Goal: Information Seeking & Learning: Find specific fact

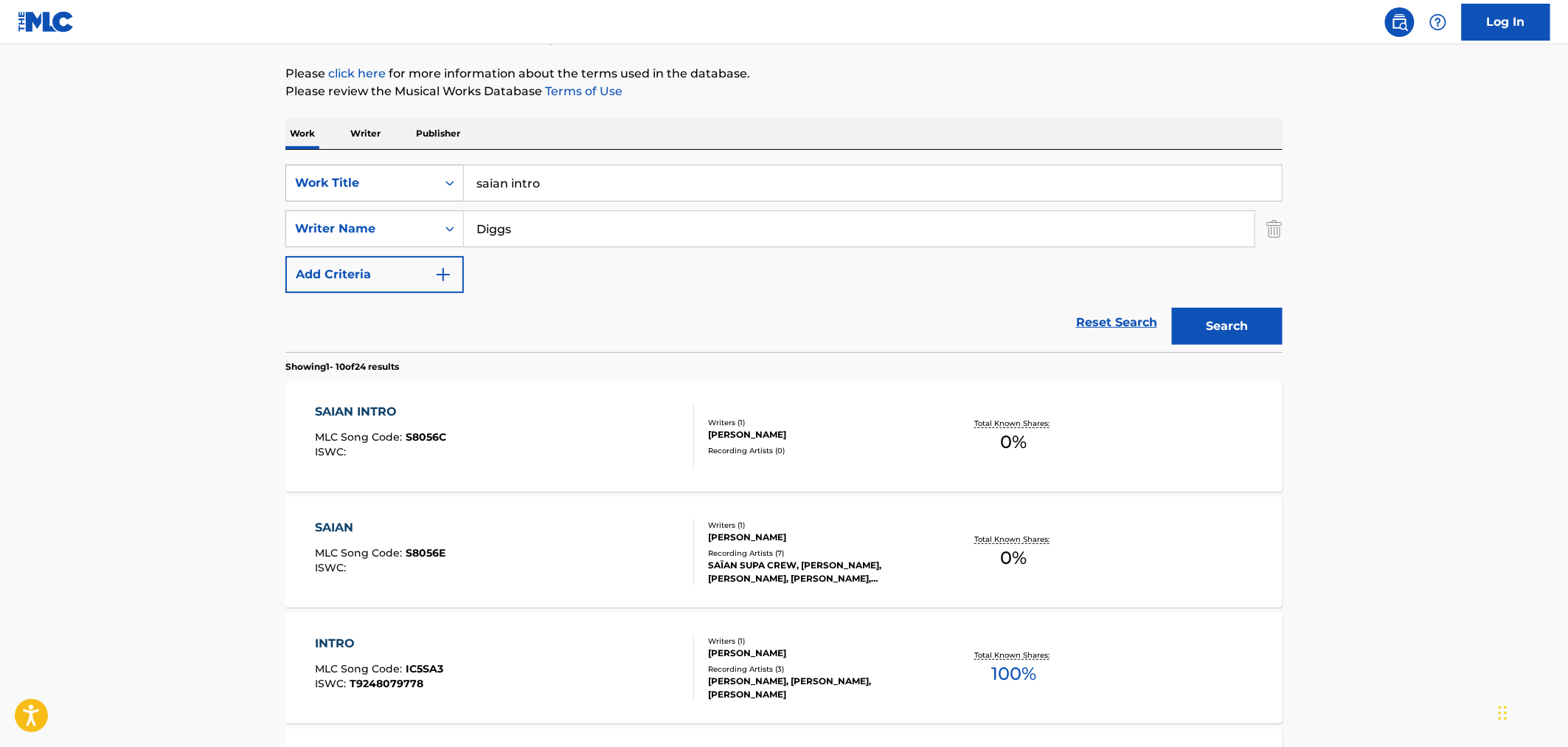
drag, startPoint x: 665, startPoint y: 162, endPoint x: 431, endPoint y: 167, distance: 234.1
click at [431, 167] on div "SearchWithCriteria21091ce7-0113-45f1-ae1c-48bd203e38ec Work Title saian intro S…" at bounding box center [783, 251] width 997 height 202
click at [580, 180] on input "saian intro" at bounding box center [872, 183] width 818 height 36
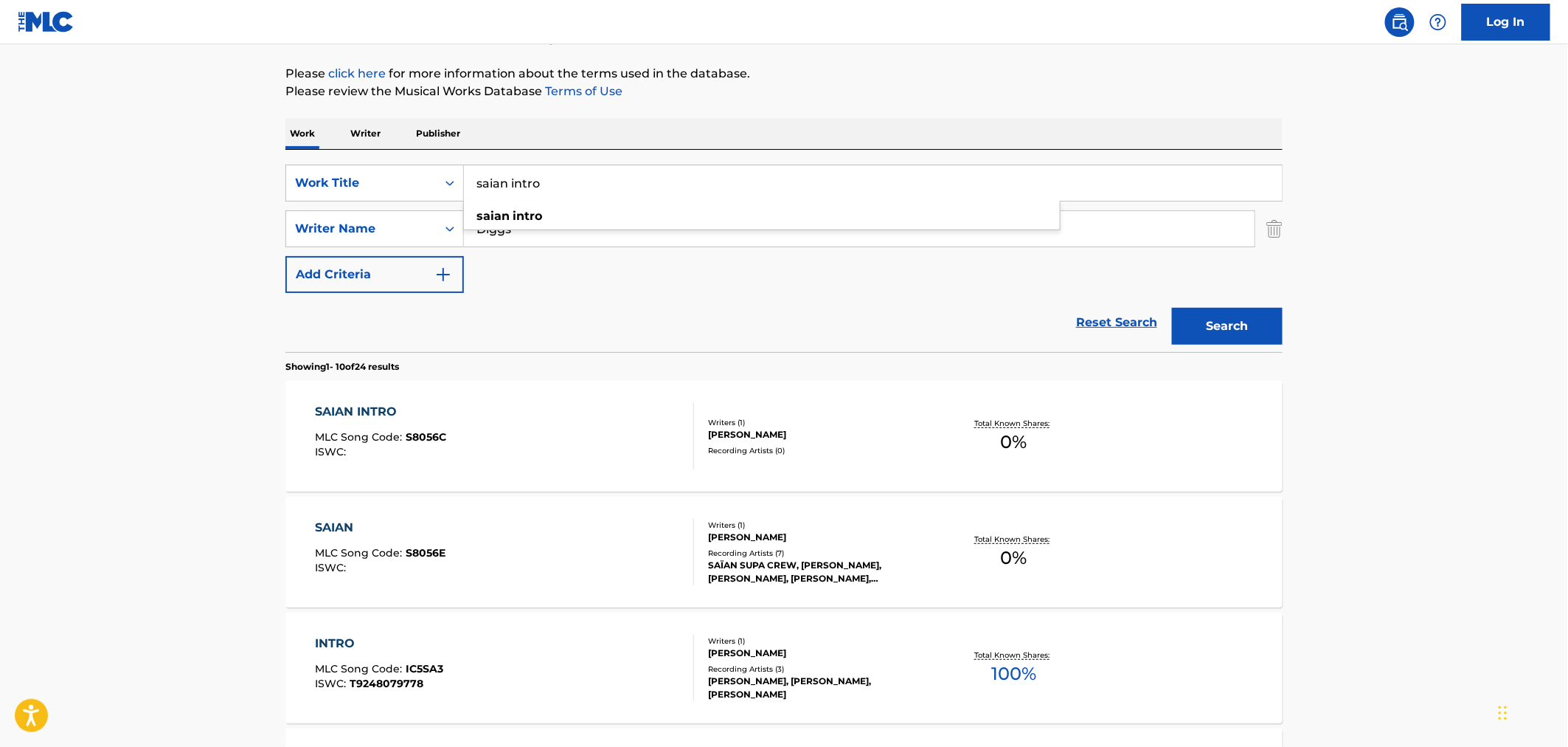
paste input "i've never seen"
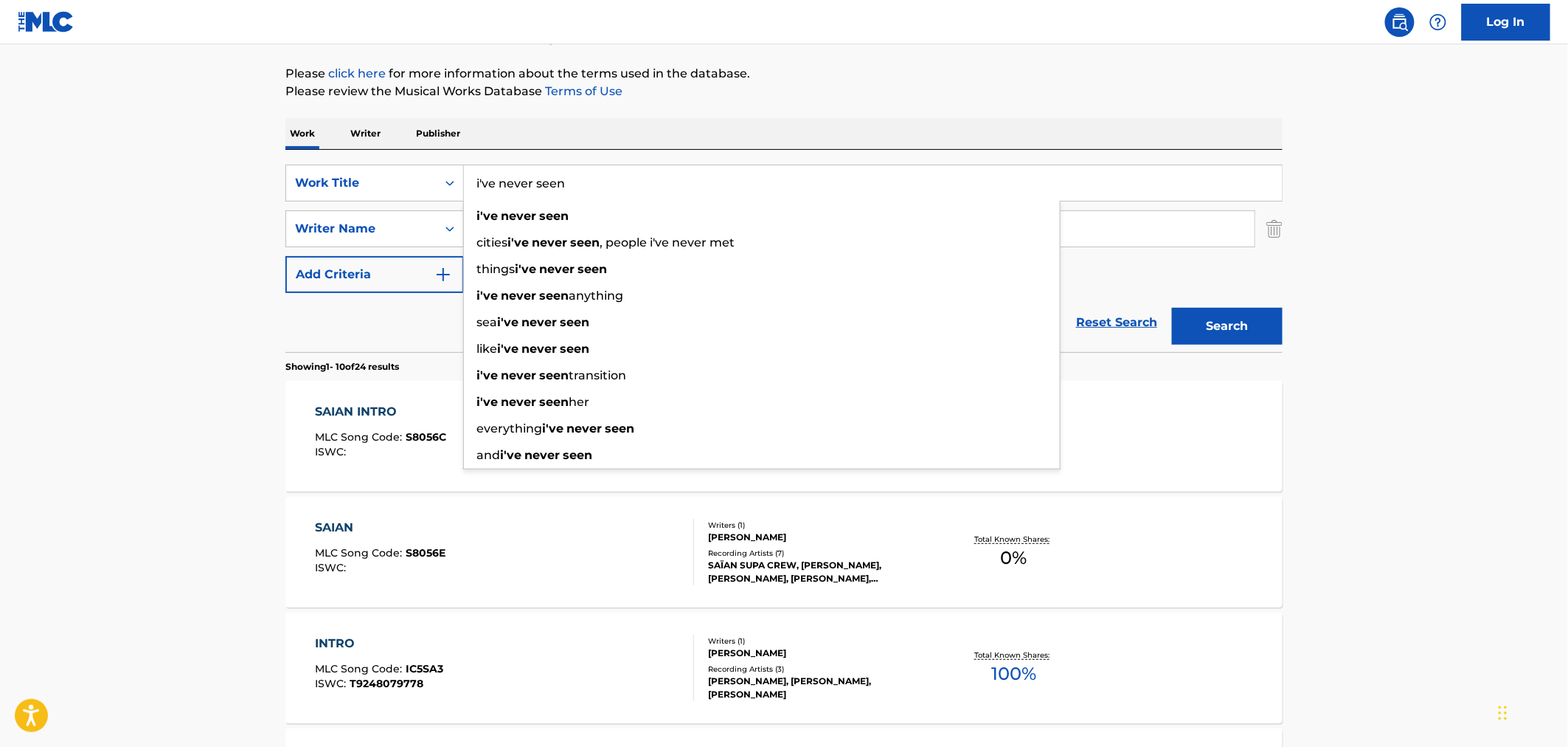
type input "i've never seen"
click at [1214, 331] on button "Search" at bounding box center [1227, 326] width 110 height 37
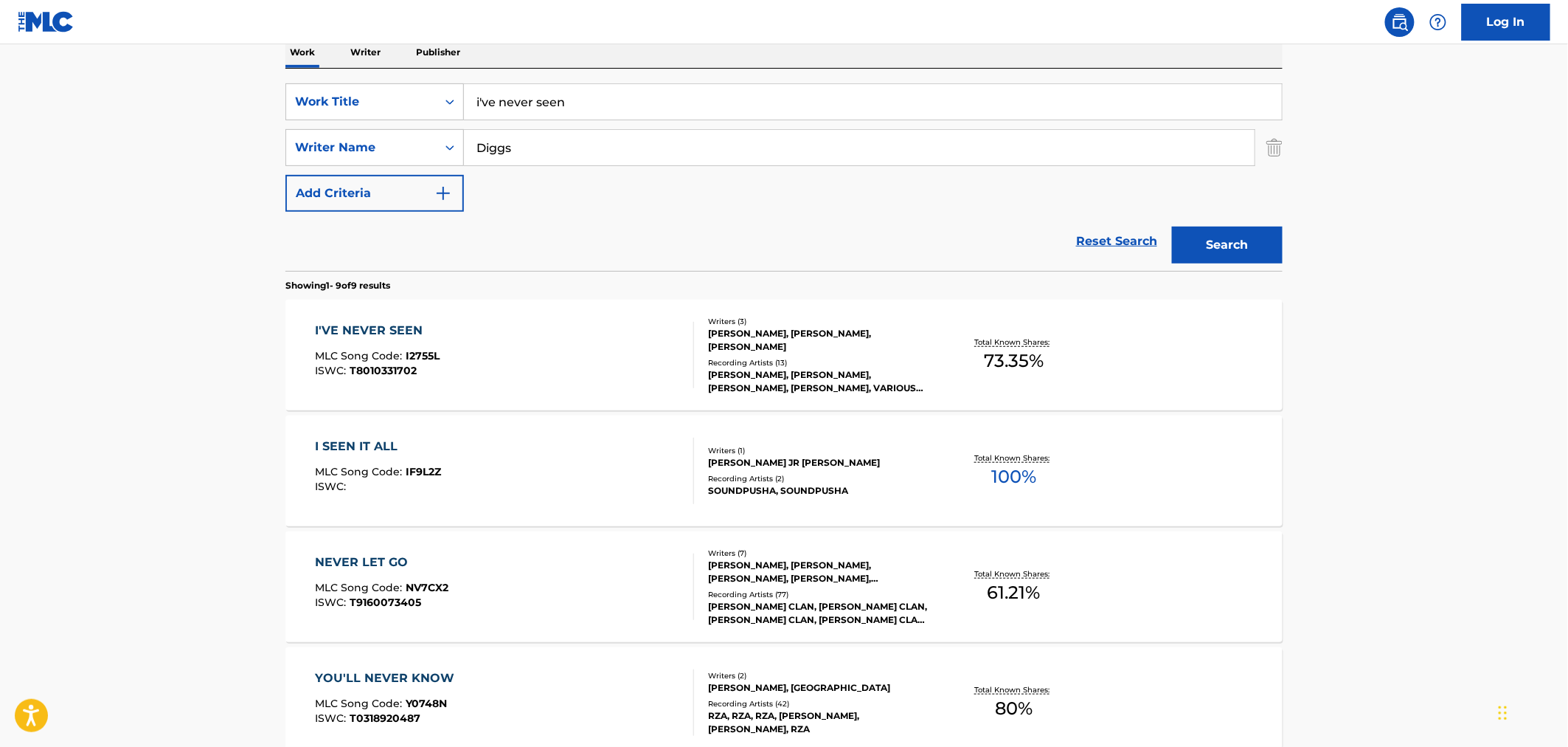
scroll to position [246, 0]
click at [492, 349] on div "I'VE NEVER SEEN MLC Song Code : I2755L ISWC : T8010331702" at bounding box center [505, 353] width 379 height 66
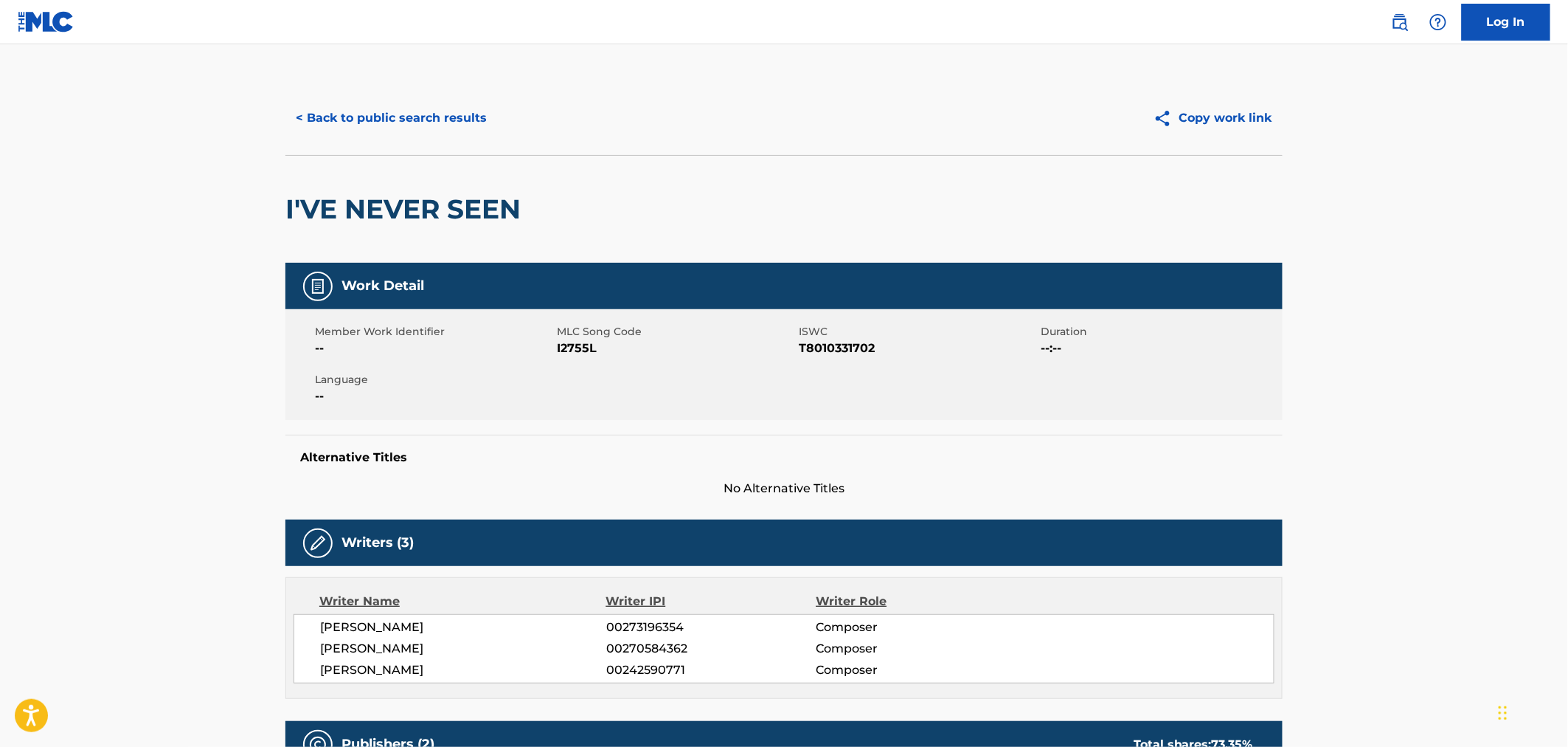
click at [385, 125] on button "< Back to public search results" at bounding box center [391, 117] width 212 height 37
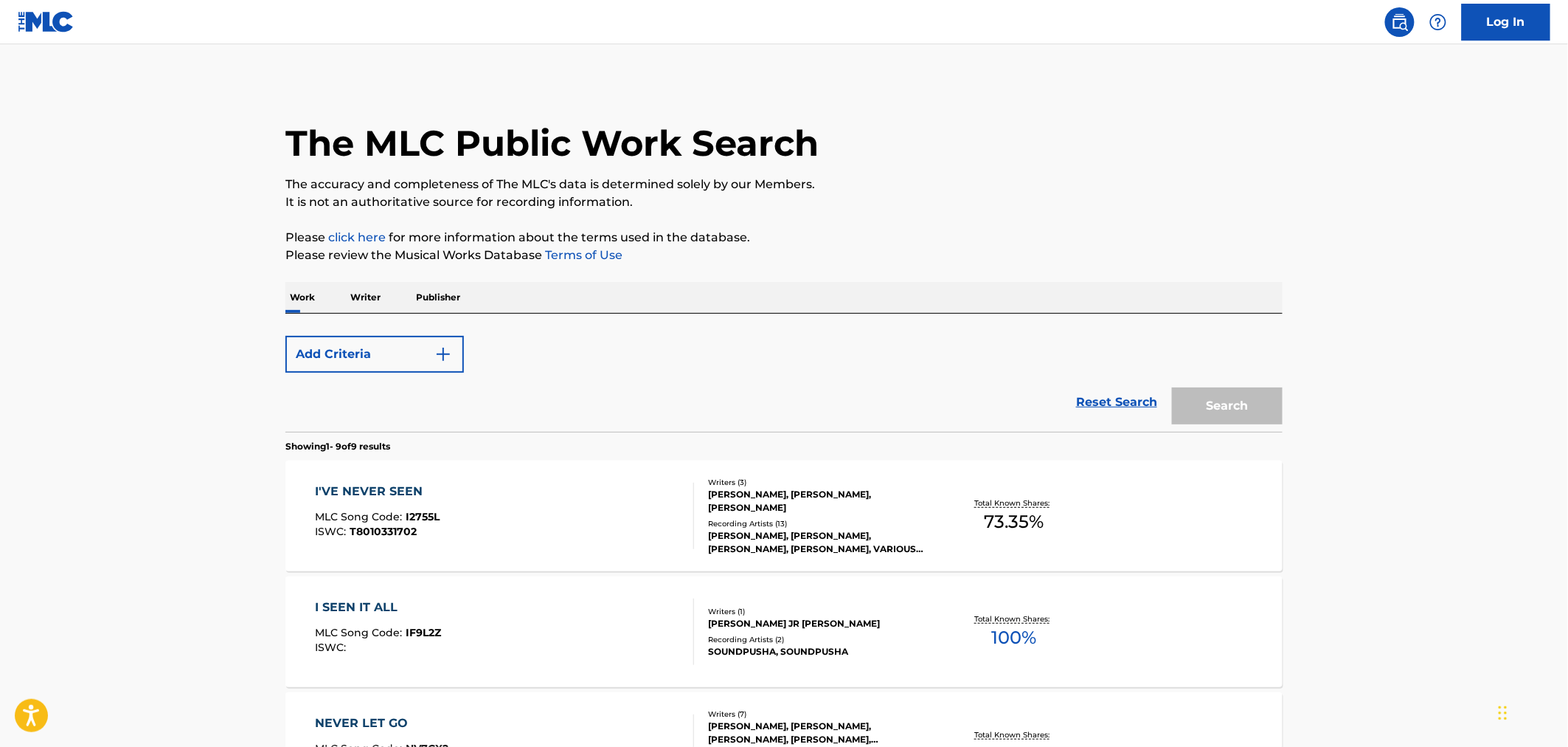
scroll to position [246, 0]
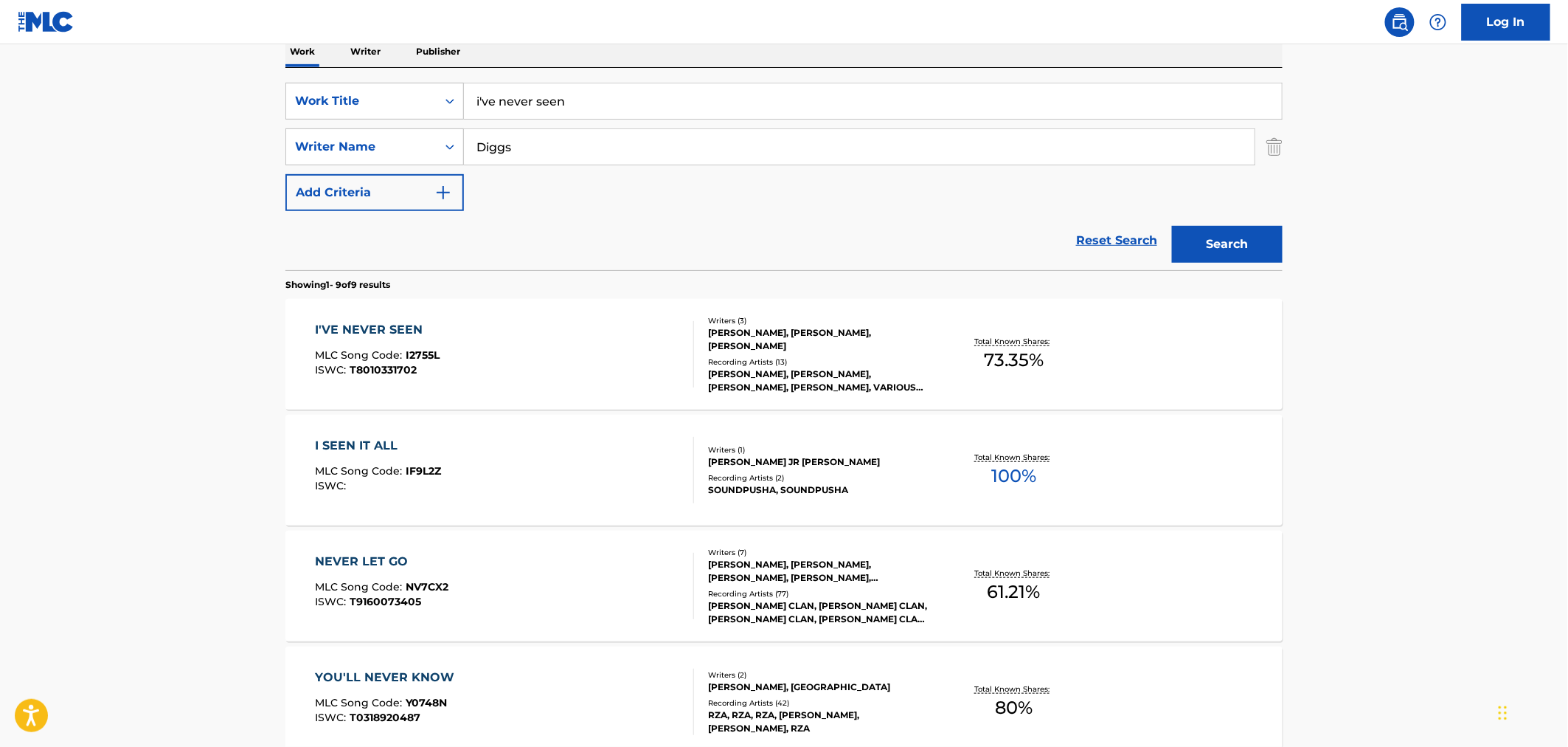
click at [519, 343] on div "I'VE NEVER SEEN MLC Song Code : I2755L ISWC : T8010331702" at bounding box center [505, 353] width 379 height 66
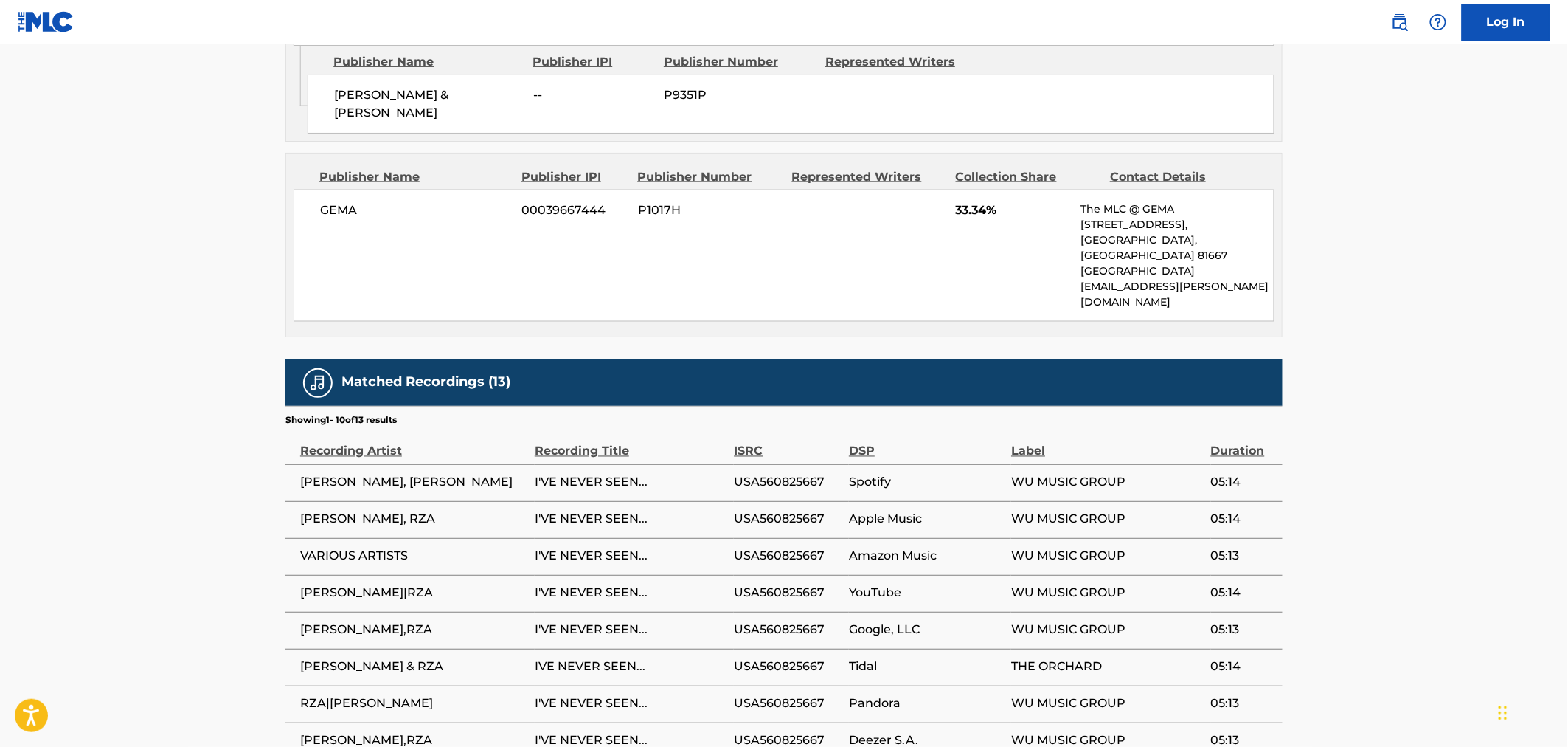
scroll to position [984, 0]
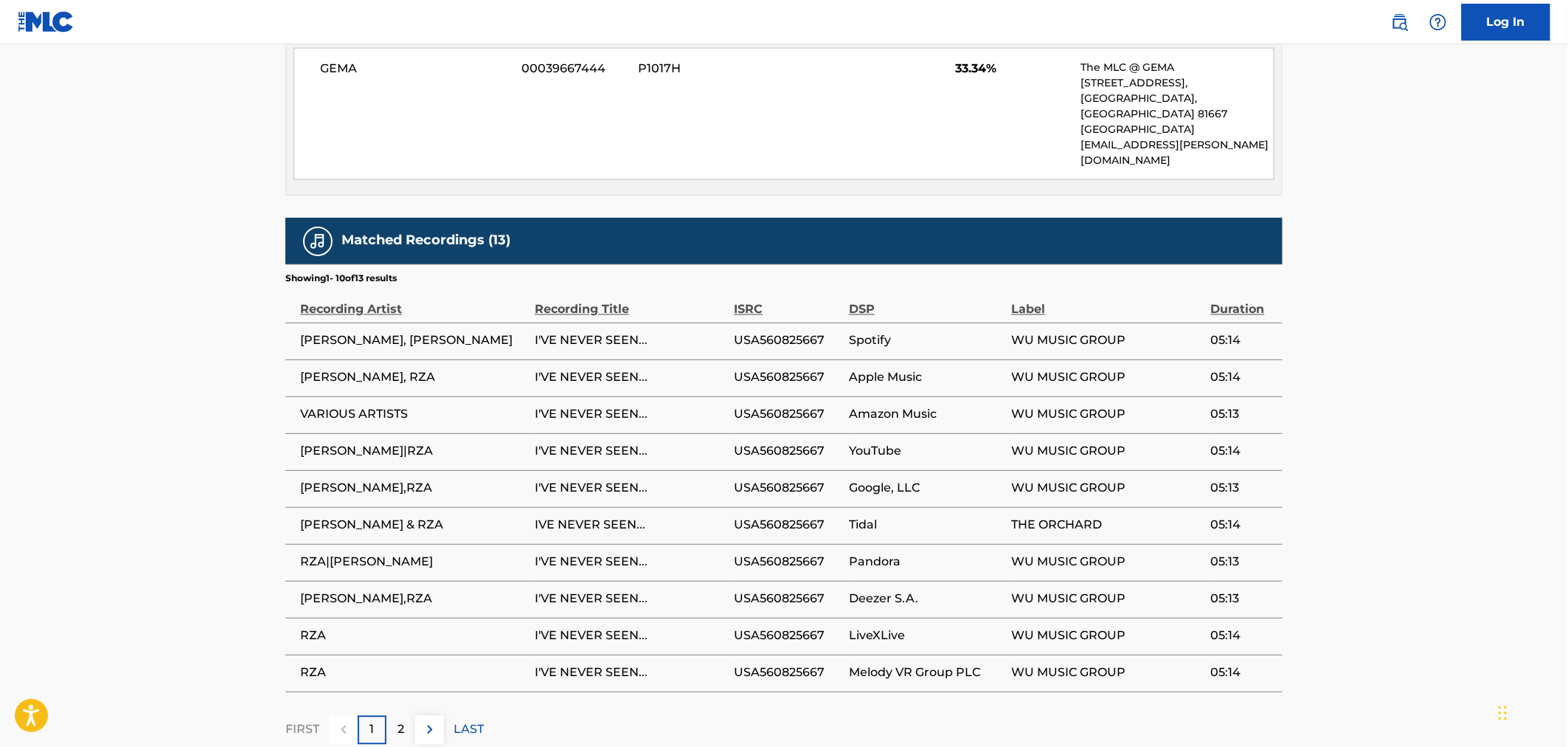
click at [761, 332] on span "USA560825667" at bounding box center [787, 340] width 107 height 18
copy span "USA560825667"
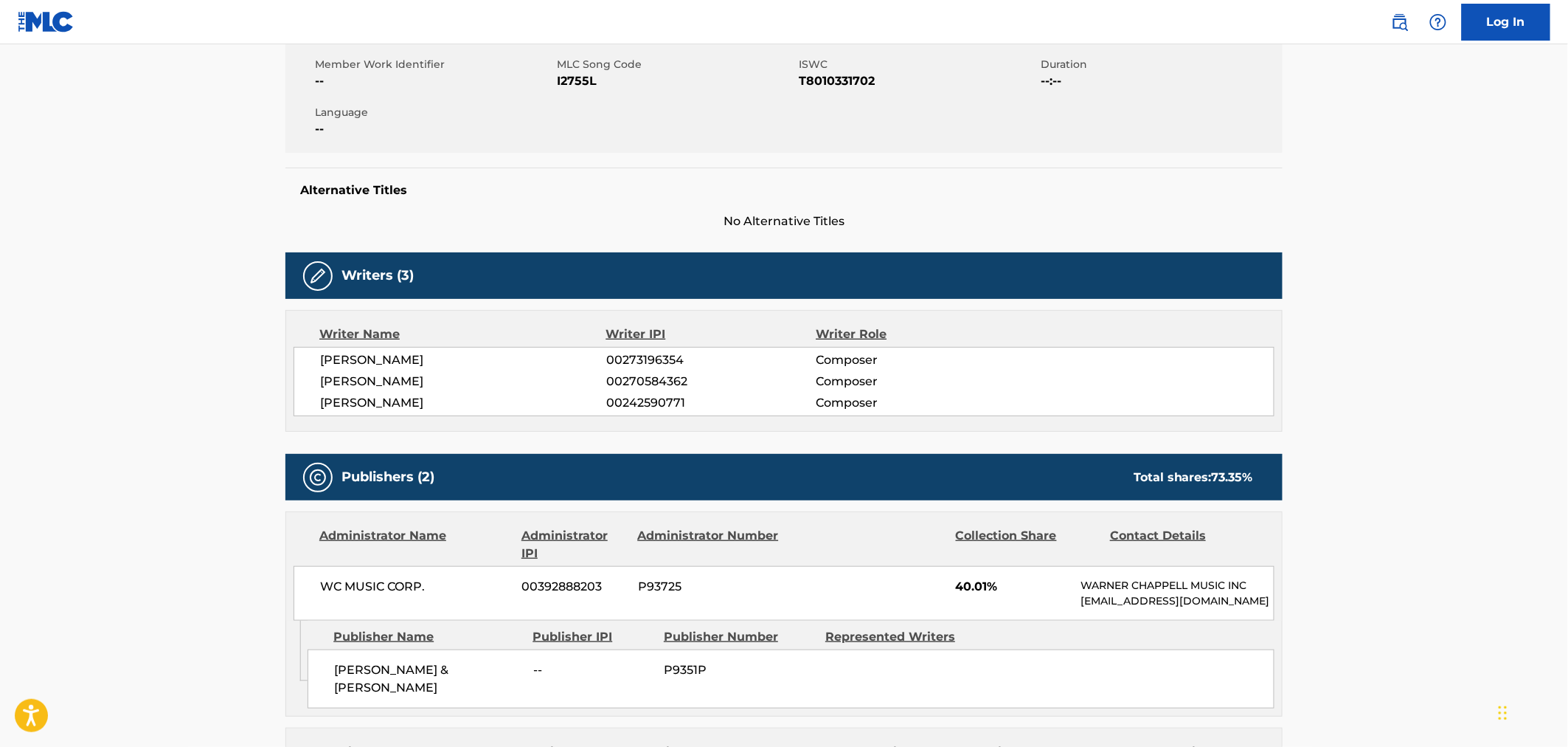
scroll to position [0, 0]
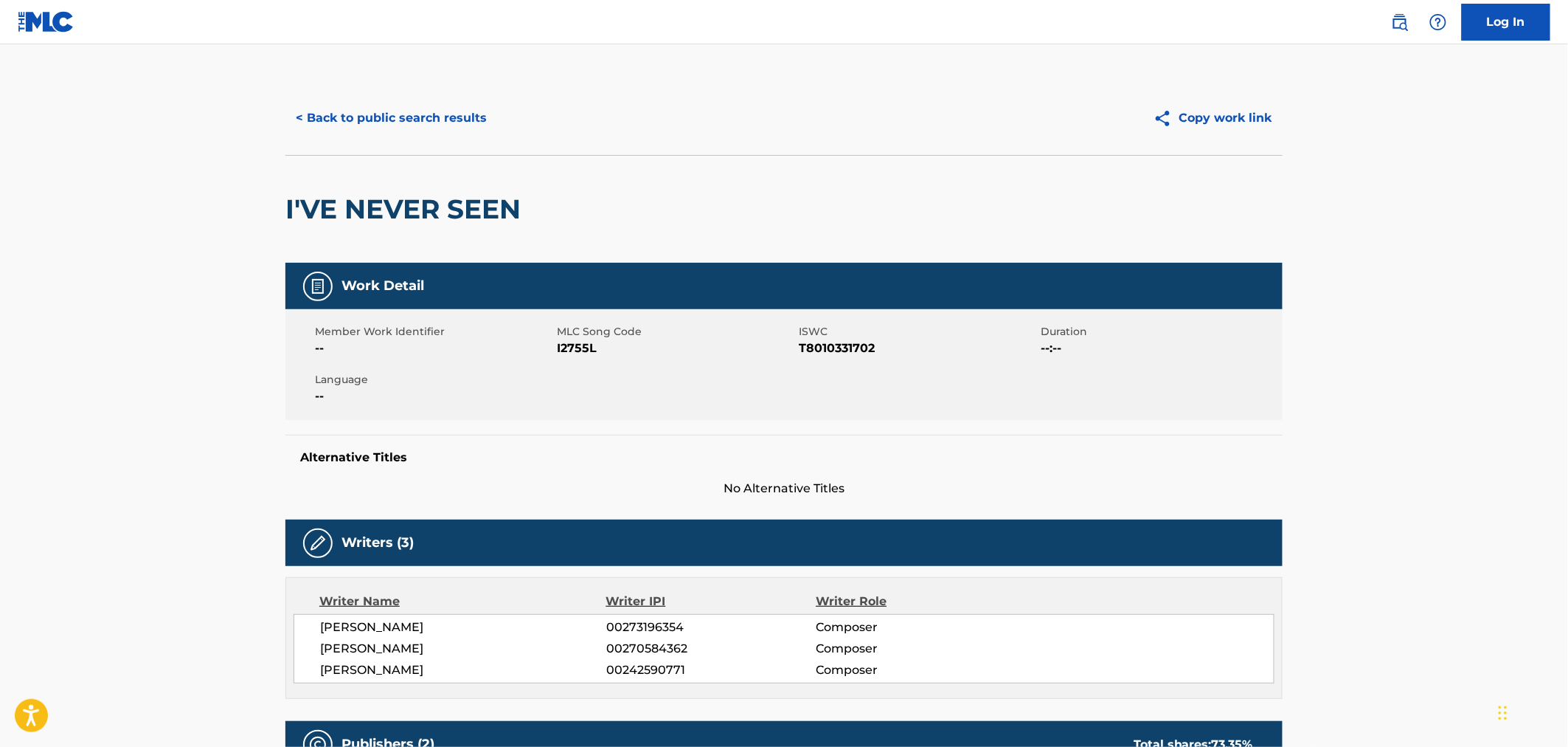
click at [565, 349] on span "I2755L" at bounding box center [677, 348] width 239 height 18
click at [568, 350] on span "I2755L" at bounding box center [677, 348] width 239 height 18
copy span "I2755L"
click at [446, 115] on button "< Back to public search results" at bounding box center [391, 117] width 212 height 37
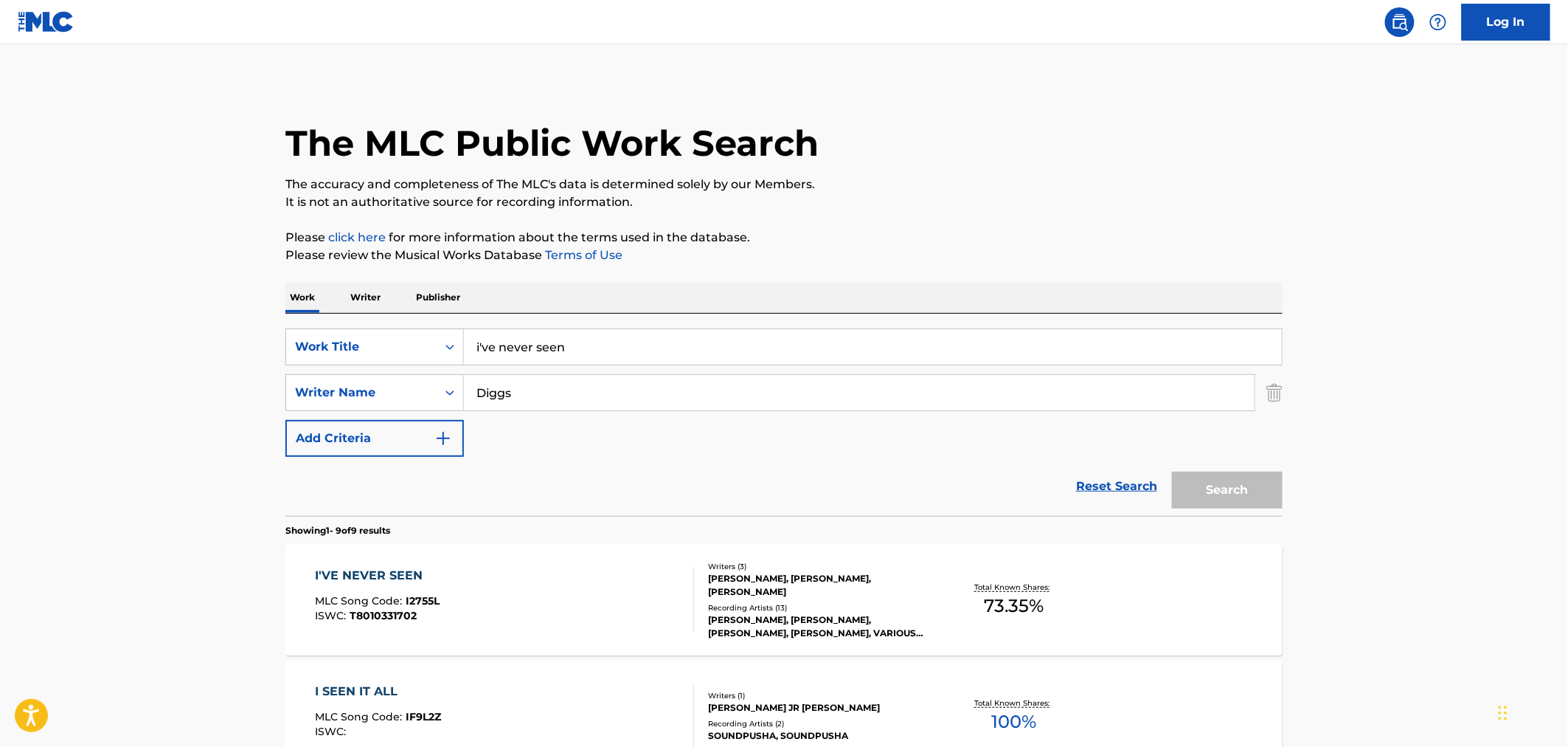
scroll to position [246, 0]
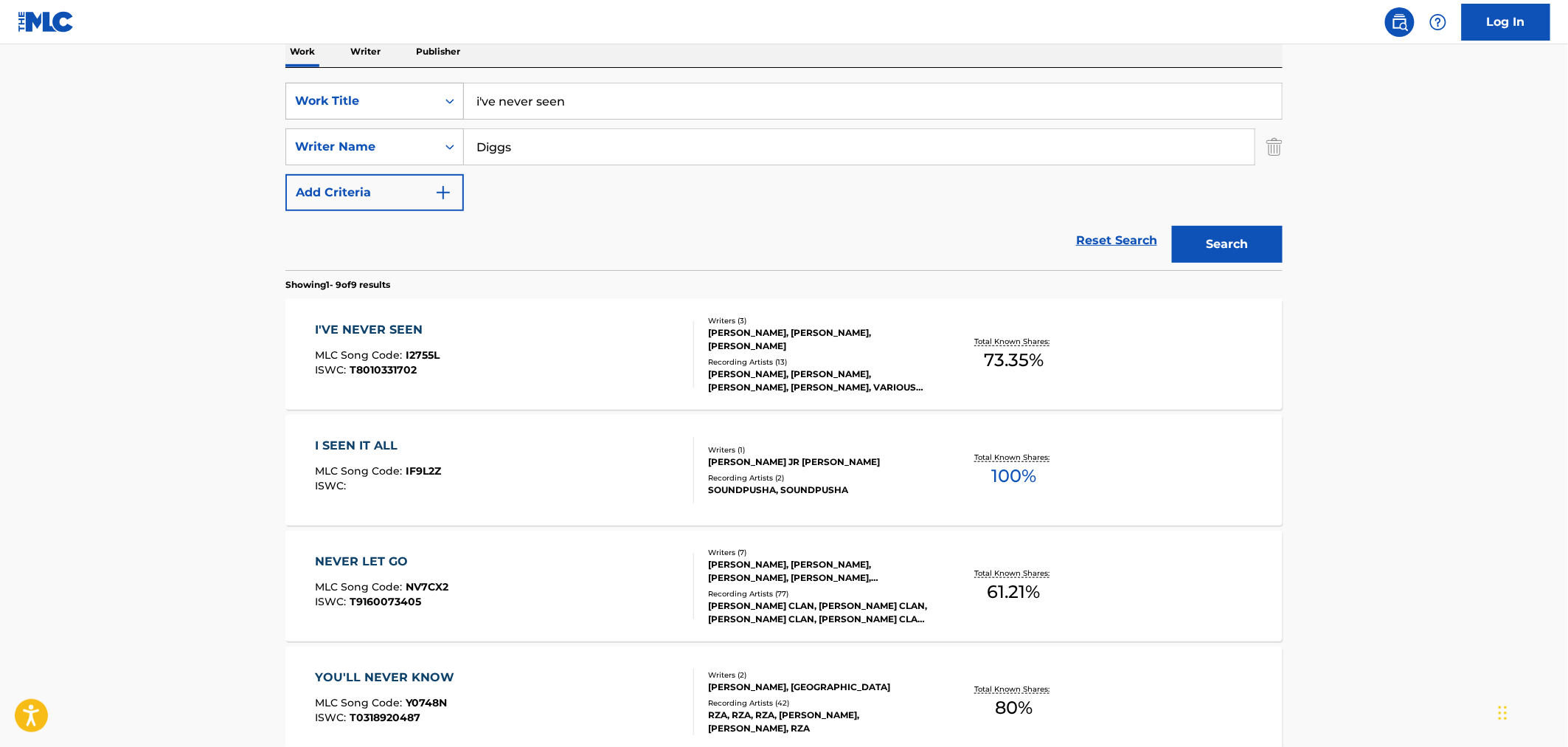
drag, startPoint x: 606, startPoint y: 98, endPoint x: 364, endPoint y: 89, distance: 242.2
click at [351, 80] on div "SearchWithCriteria21091ce7-0113-45f1-ae1c-48bd203e38ec Work Title i've never se…" at bounding box center [783, 169] width 997 height 202
paste input "HIP HOP FURY"
type input "HIP HOP FURY"
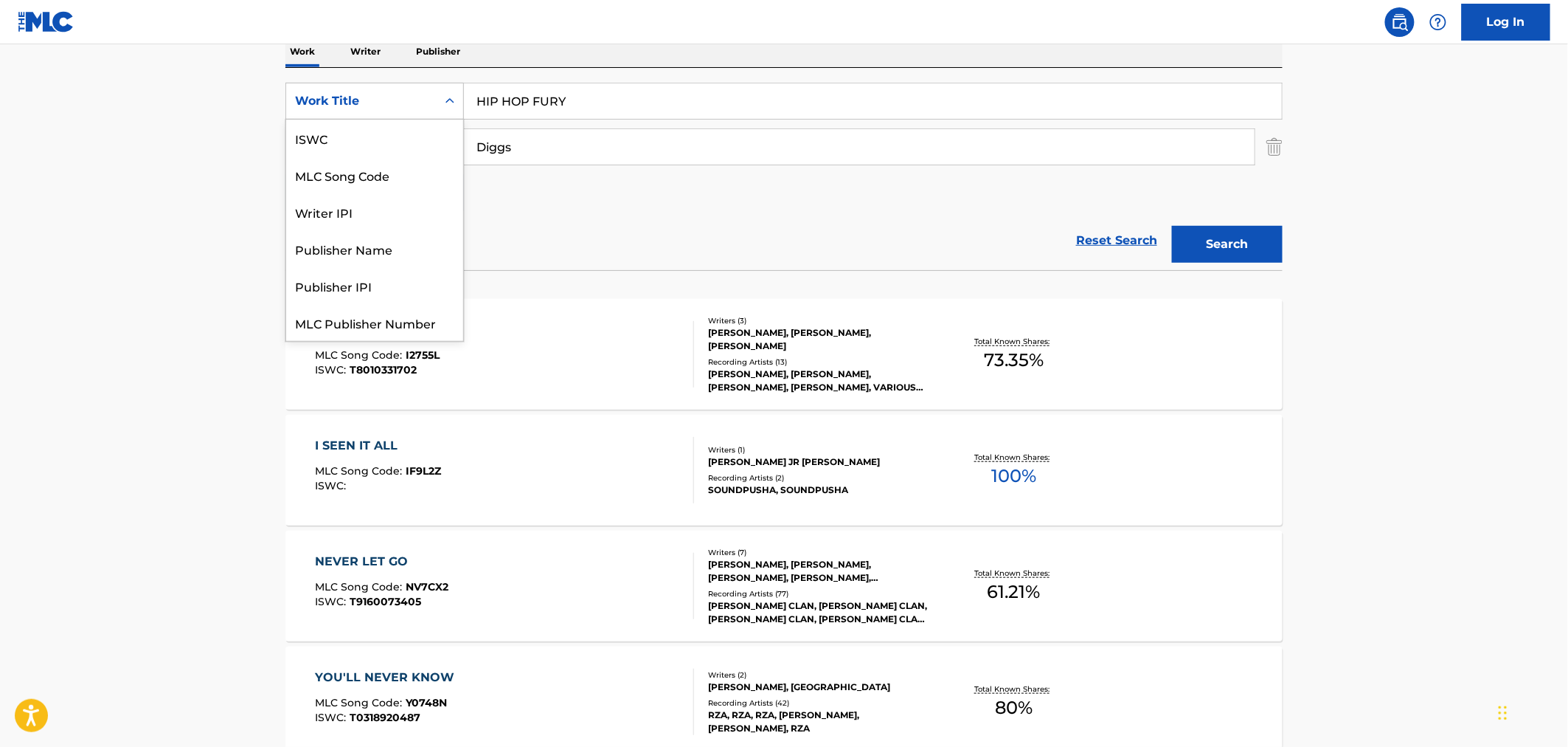
scroll to position [37, 0]
drag, startPoint x: 364, startPoint y: 89, endPoint x: 1024, endPoint y: 125, distance: 661.0
click at [934, 125] on div "SearchWithCriteria21091ce7-0113-45f1-ae1c-48bd203e38ec 7 results available. Use…" at bounding box center [783, 147] width 997 height 128
click at [1257, 244] on button "Search" at bounding box center [1227, 244] width 110 height 37
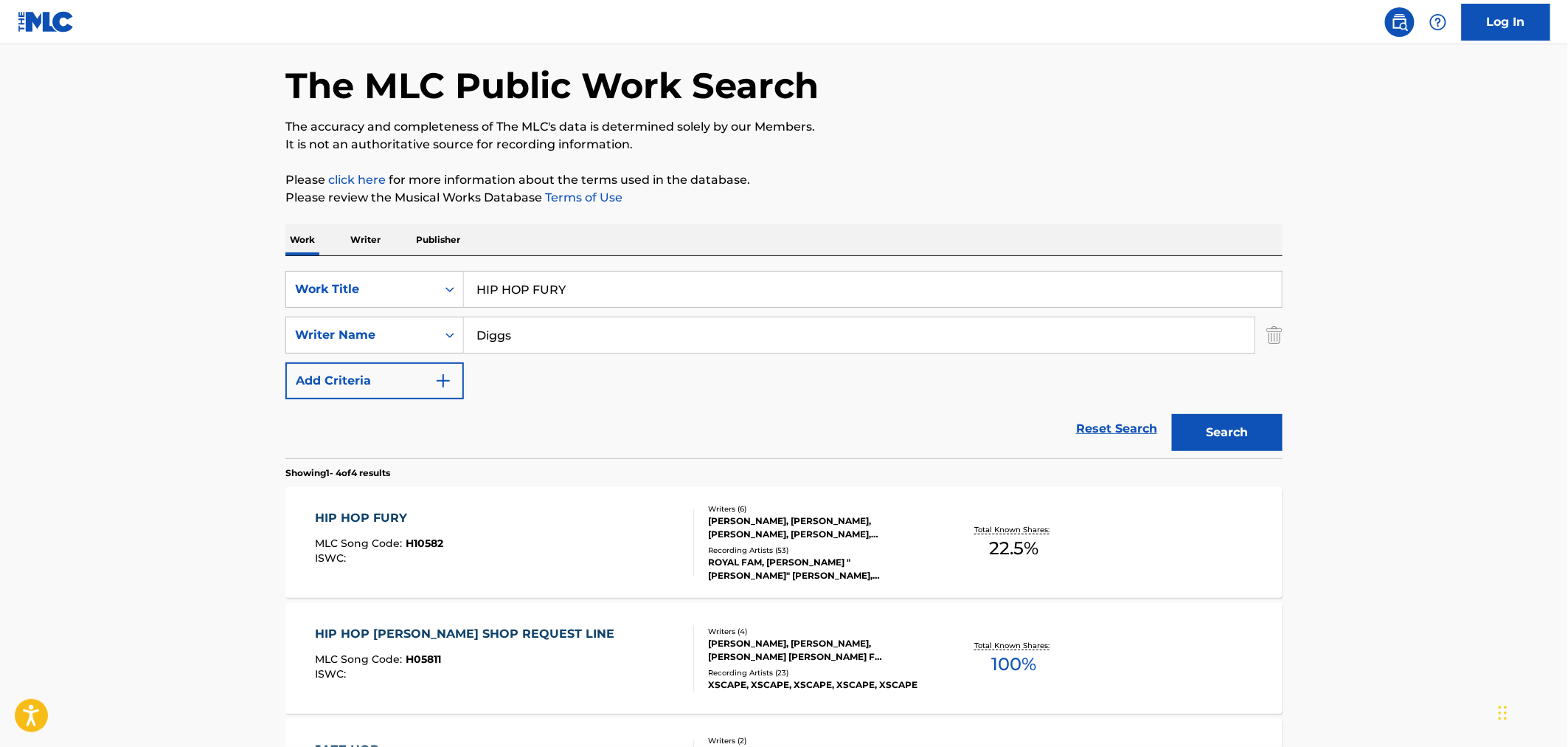
scroll to position [82, 0]
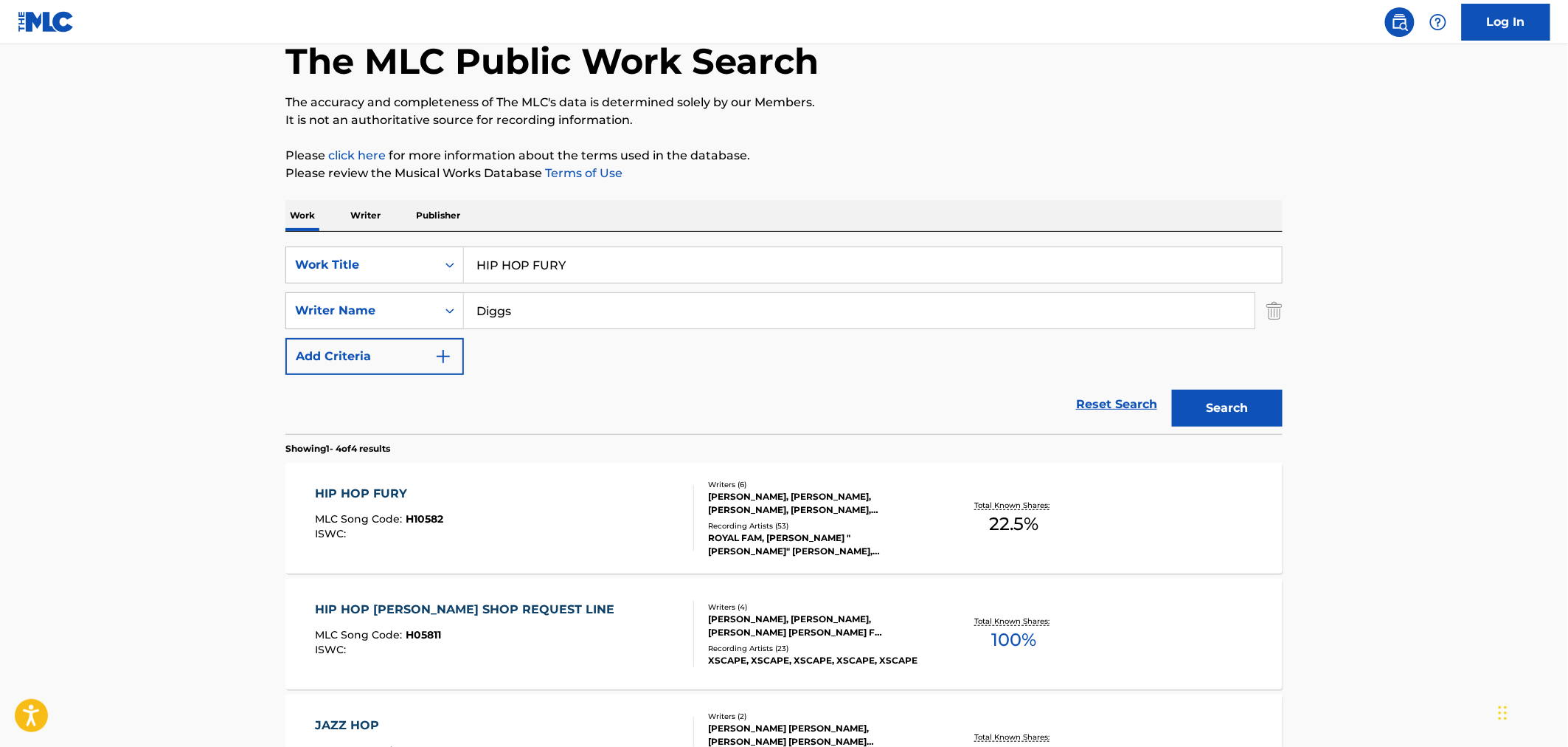
click at [580, 529] on div "HIP HOP FURY MLC Song Code : H10582 ISWC :" at bounding box center [505, 517] width 379 height 66
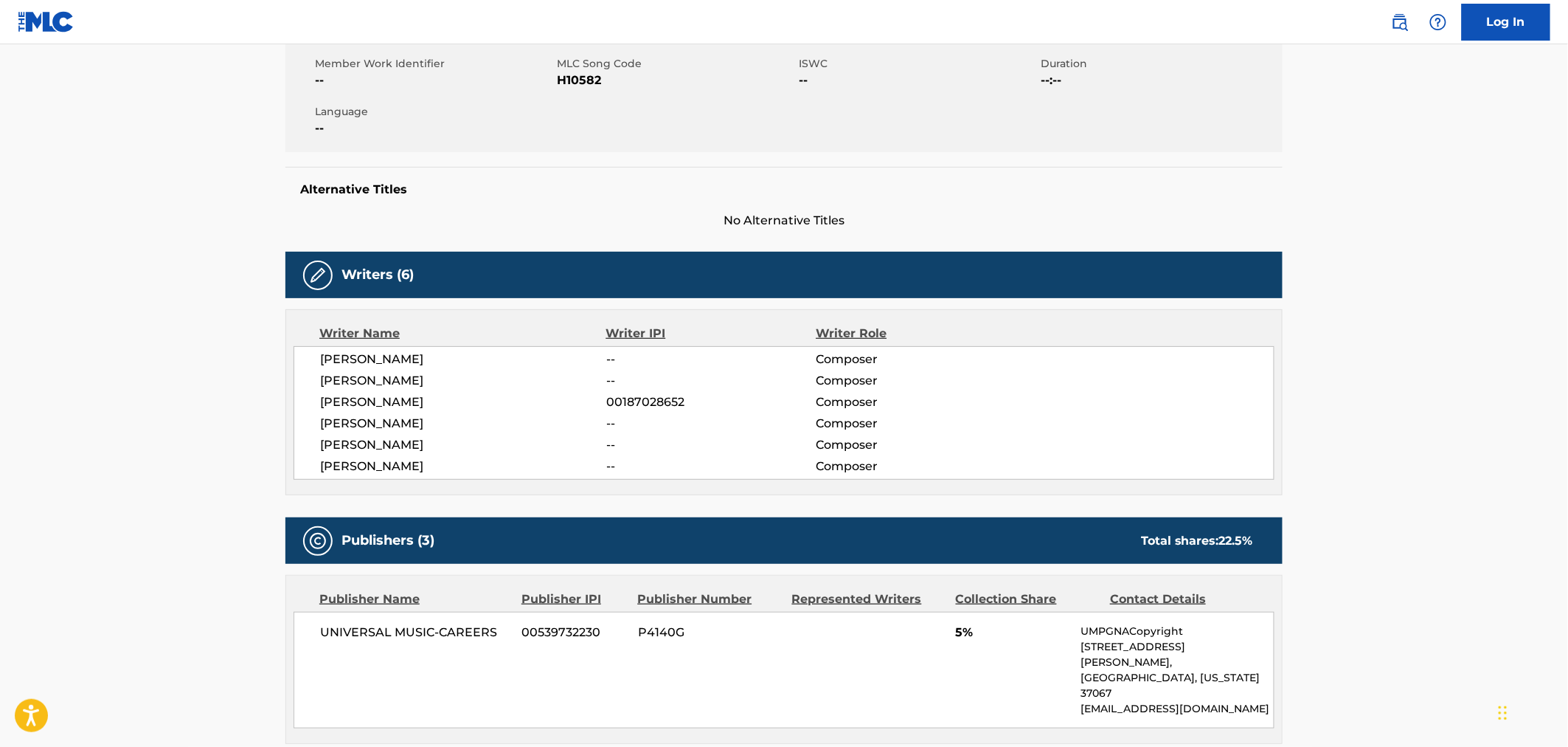
scroll to position [328, 0]
